Goal: Transaction & Acquisition: Subscribe to service/newsletter

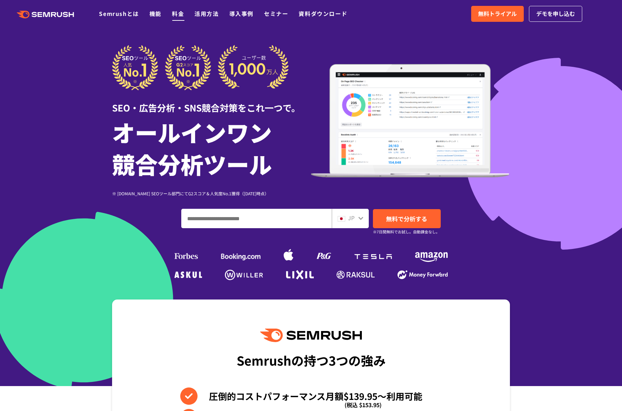
click at [176, 17] on link "料金" at bounding box center [178, 13] width 12 height 8
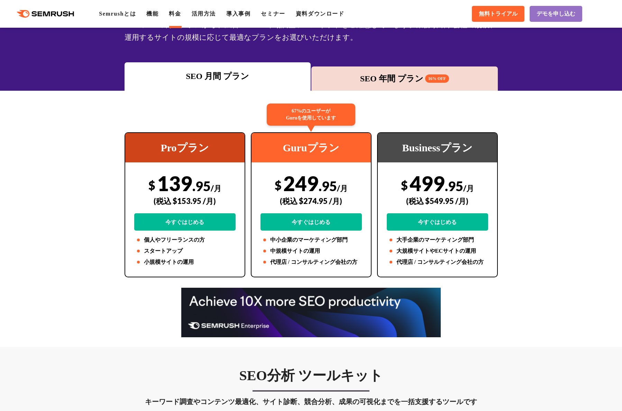
scroll to position [86, 0]
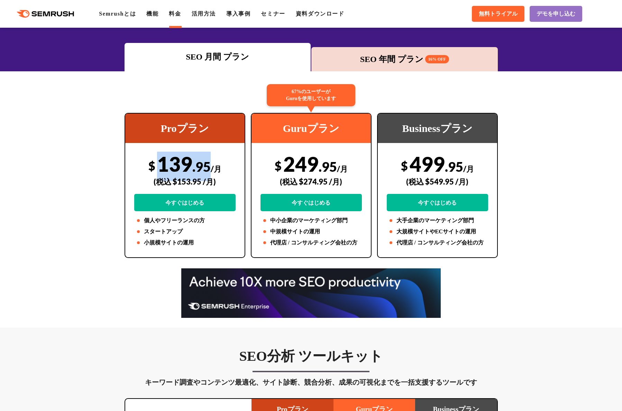
drag, startPoint x: 157, startPoint y: 161, endPoint x: 199, endPoint y: 164, distance: 42.7
click at [208, 163] on div "$ 139 .95 /月 (税込 $153.95 /月) 今すぐはじめる" at bounding box center [184, 182] width 101 height 60
drag, startPoint x: 173, startPoint y: 180, endPoint x: 194, endPoint y: 181, distance: 21.5
click at [199, 181] on div "(税込 $153.95 /月)" at bounding box center [184, 181] width 101 height 25
